Goal: Task Accomplishment & Management: Use online tool/utility

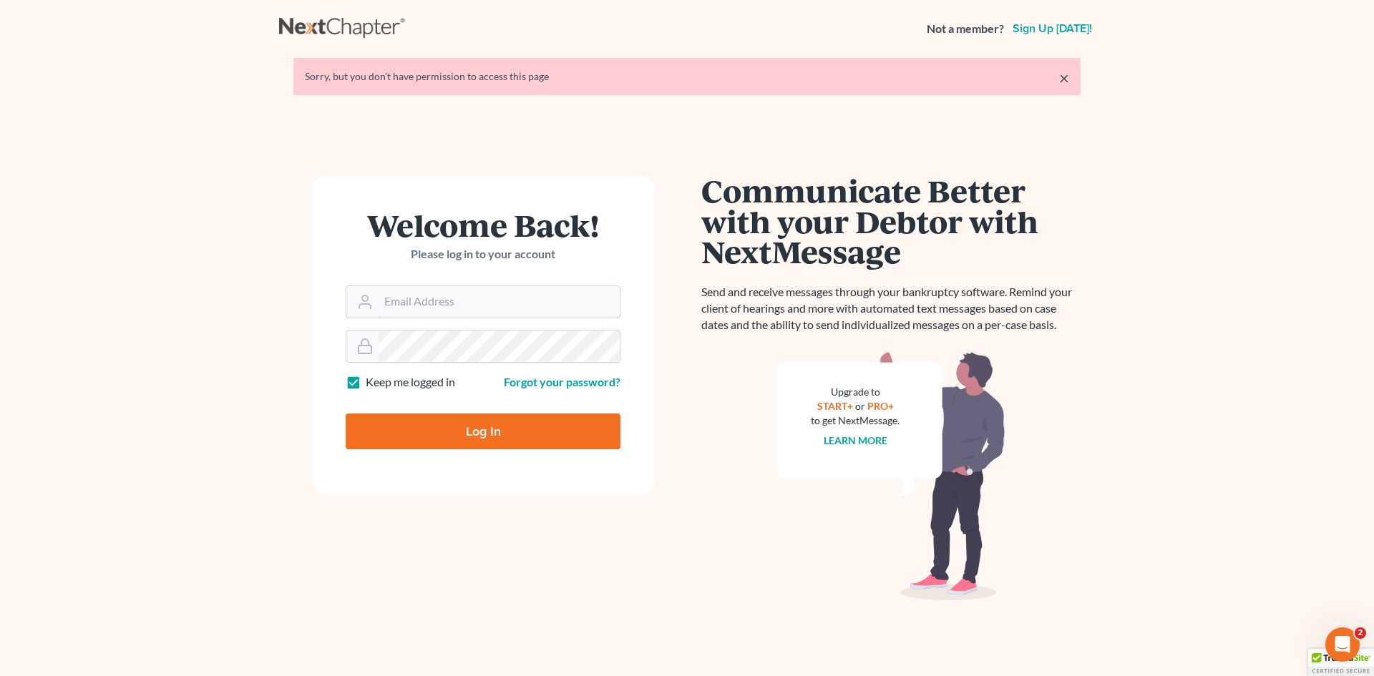
type input "asize@debtreset.net"
click at [463, 438] on input "Log In" at bounding box center [483, 432] width 275 height 36
type input "Thinking..."
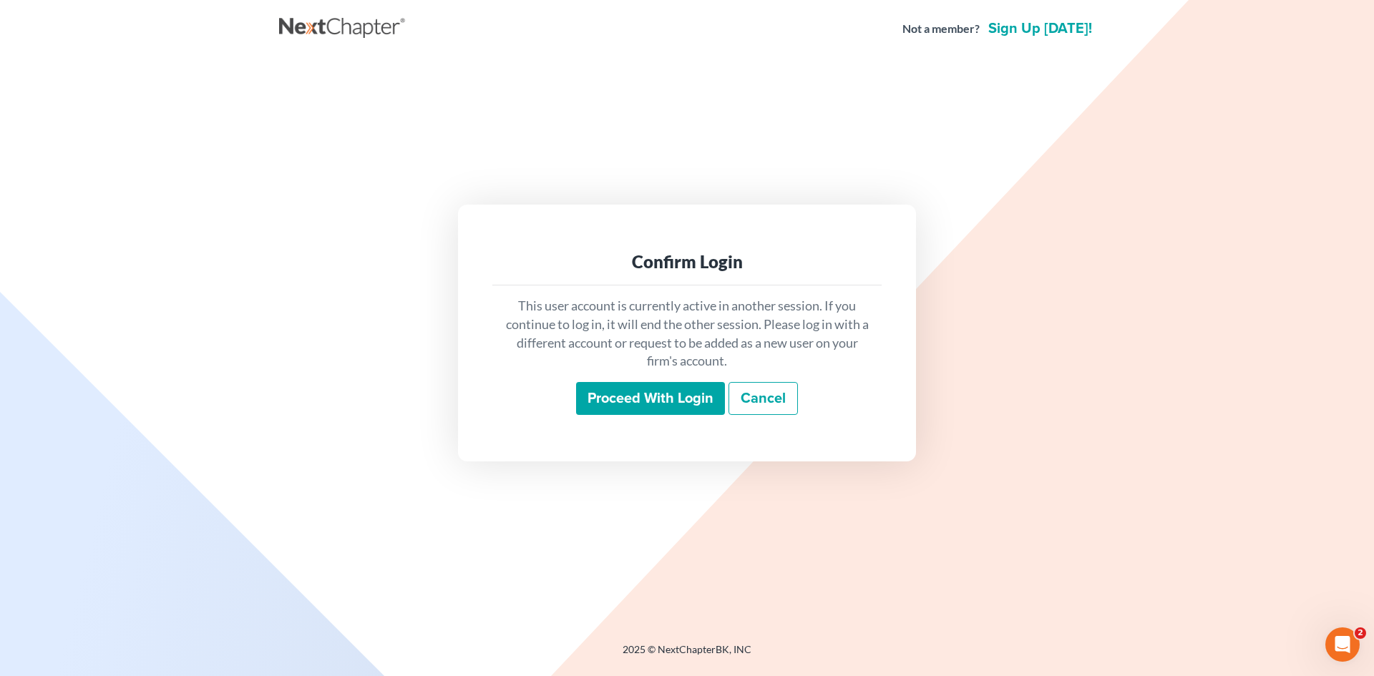
click at [653, 409] on input "Proceed with login" at bounding box center [650, 398] width 149 height 33
